Goal: Register for event/course

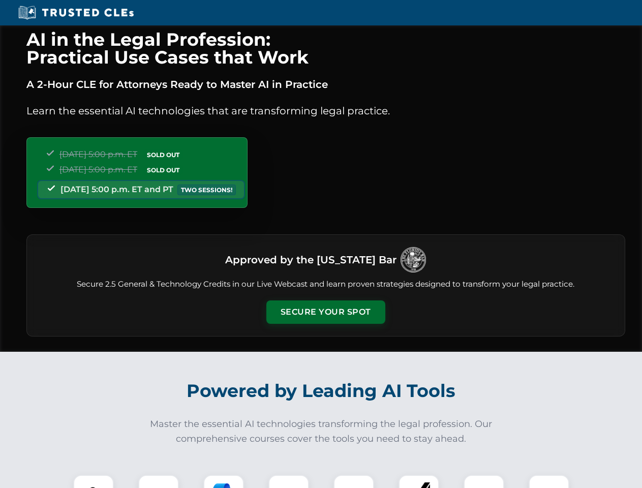
click at [326, 312] on button "Secure Your Spot" at bounding box center [326, 312] width 119 height 23
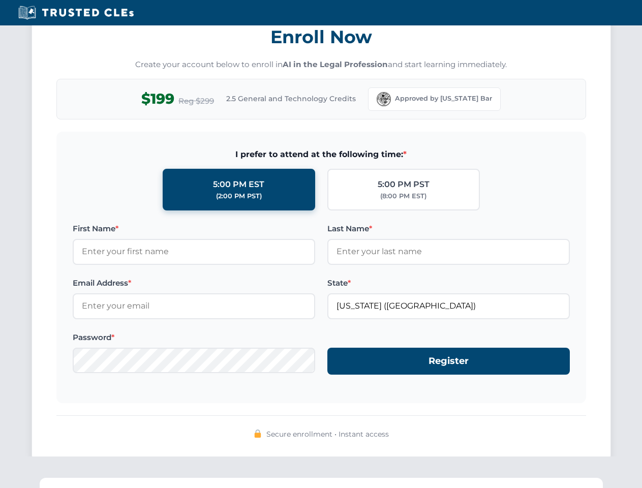
scroll to position [998, 0]
